Goal: Check status: Check status

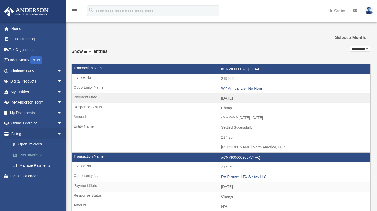
click at [30, 154] on link "Past Invoices" at bounding box center [38, 154] width 63 height 11
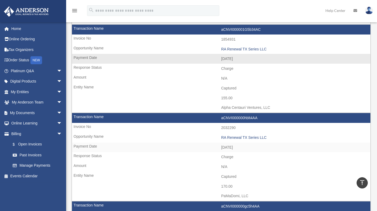
scroll to position [516, 0]
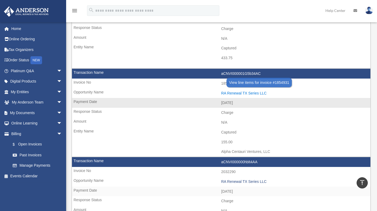
click at [246, 91] on div "RA Renewal TX Series LLC" at bounding box center [294, 93] width 147 height 5
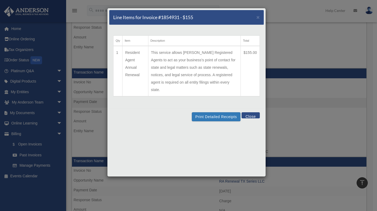
click at [252, 112] on button "Close" at bounding box center [251, 115] width 18 height 6
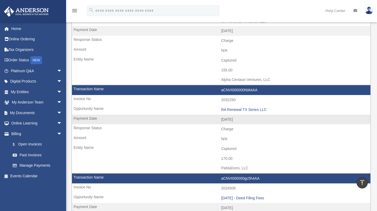
scroll to position [615, 0]
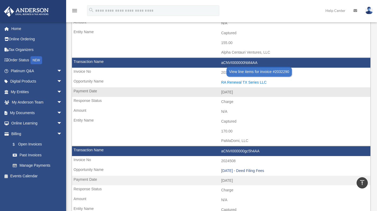
click at [241, 80] on div "RA Renewal TX Series LLC" at bounding box center [294, 82] width 147 height 5
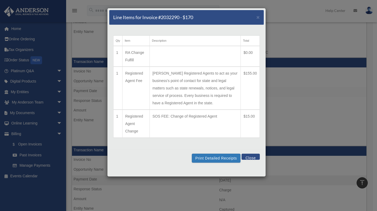
click at [247, 159] on button "Close" at bounding box center [251, 156] width 18 height 6
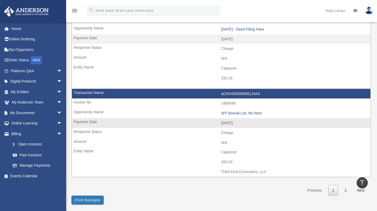
scroll to position [757, 0]
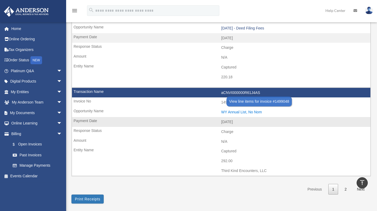
click at [242, 110] on div "WY Annual List, No Nom" at bounding box center [294, 112] width 147 height 5
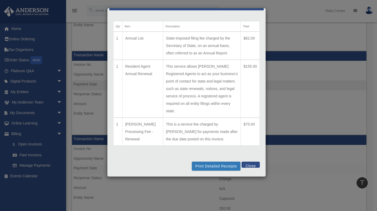
scroll to position [711, 0]
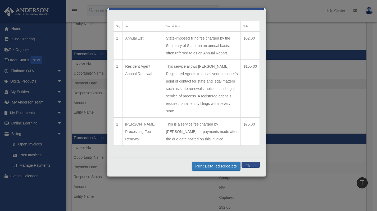
click at [245, 164] on button "Close" at bounding box center [251, 164] width 18 height 6
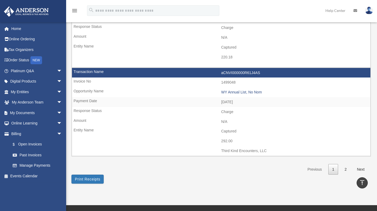
scroll to position [819, 0]
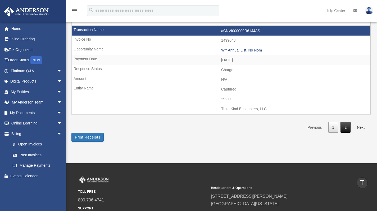
click at [345, 122] on link "2" at bounding box center [346, 127] width 10 height 11
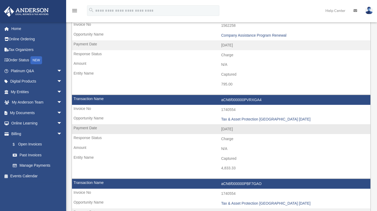
scroll to position [11, 0]
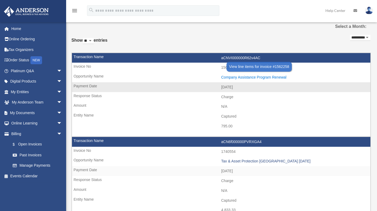
click at [256, 76] on div "Company Assistance Program Renewal" at bounding box center [294, 77] width 147 height 5
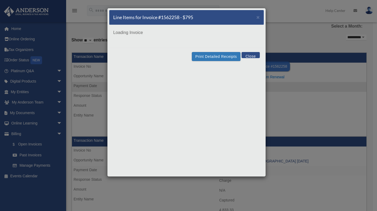
scroll to position [0, 0]
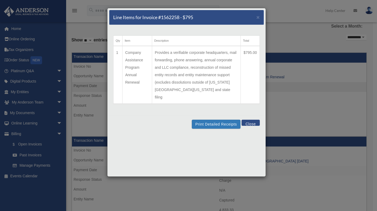
click at [248, 119] on button "Close" at bounding box center [251, 122] width 18 height 6
